Goal: Task Accomplishment & Management: Complete application form

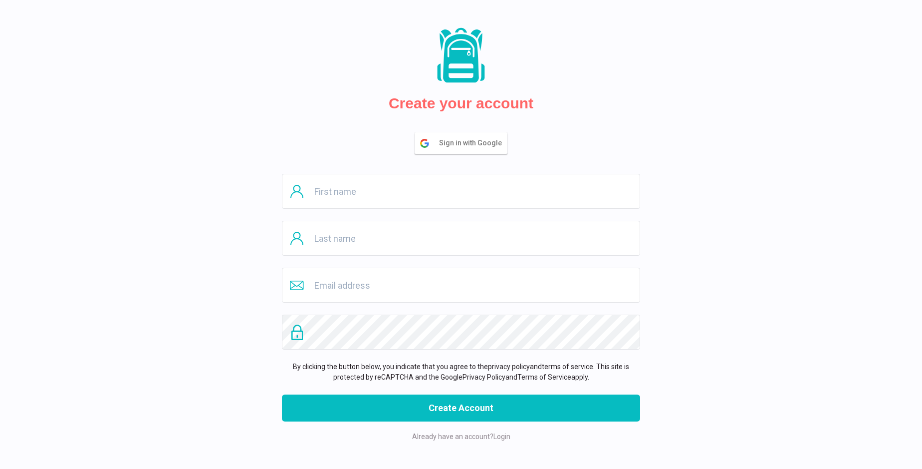
click at [461, 191] on input "text" at bounding box center [461, 191] width 358 height 35
type input "[PERSON_NAME]"
click at [461, 238] on input "text" at bounding box center [461, 238] width 358 height 35
type input "Bahringer"
click at [461, 285] on input "email" at bounding box center [461, 284] width 358 height 35
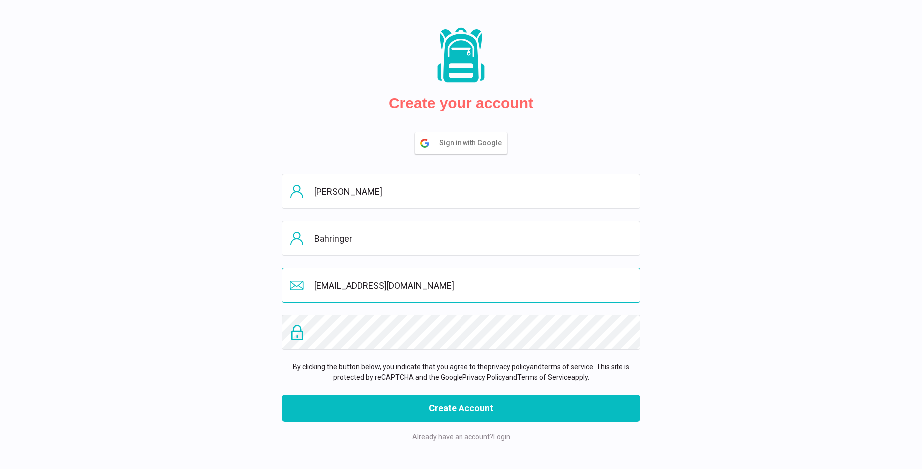
type input "[EMAIL_ADDRESS][DOMAIN_NAME]"
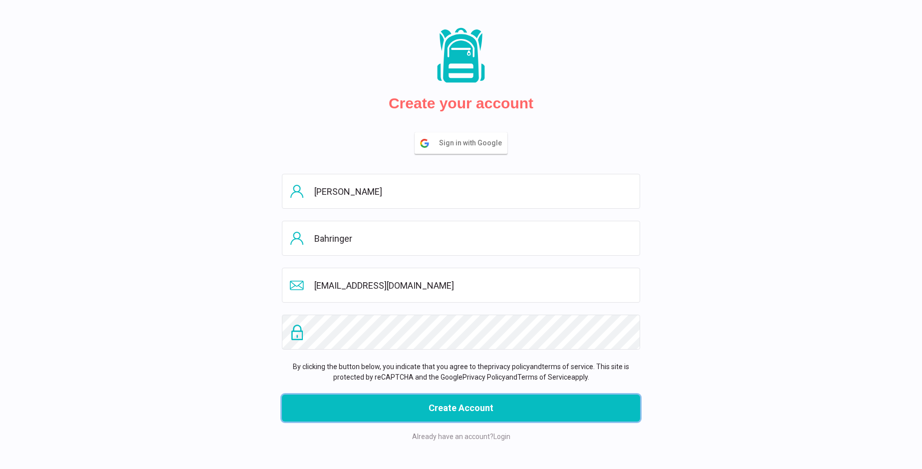
click at [461, 408] on button "Create Account" at bounding box center [461, 407] width 358 height 27
